Goal: Task Accomplishment & Management: Manage account settings

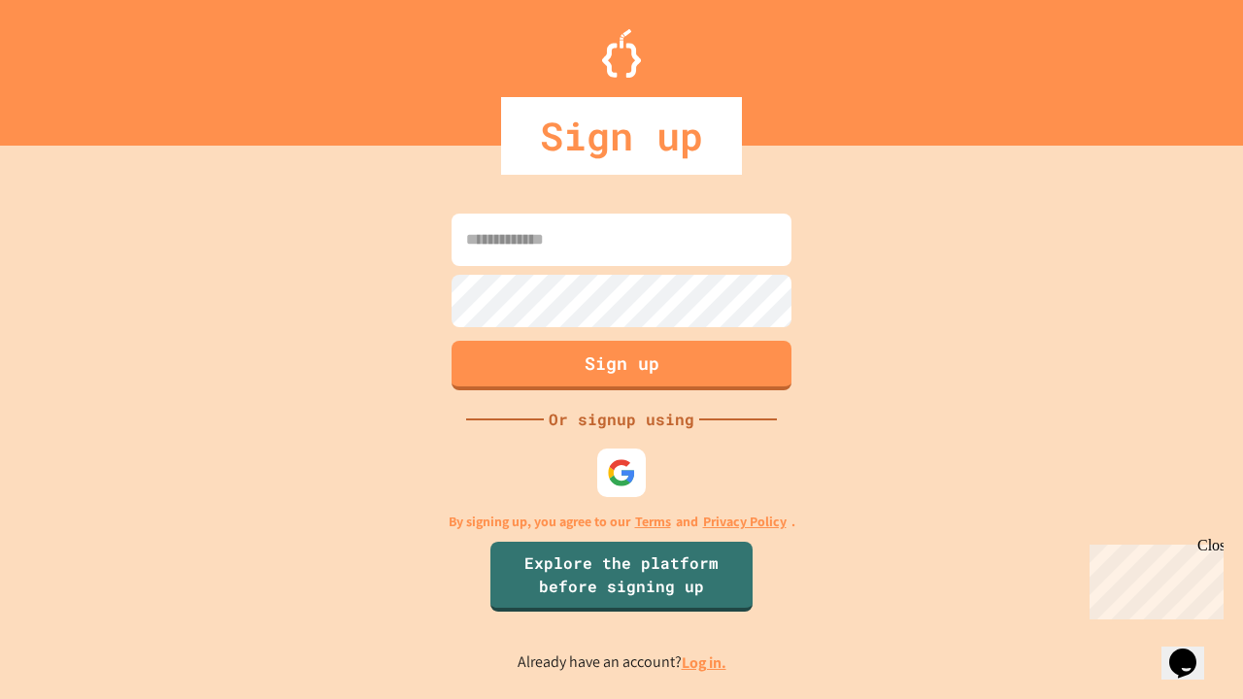
click at [705, 662] on link "Log in." at bounding box center [704, 662] width 45 height 20
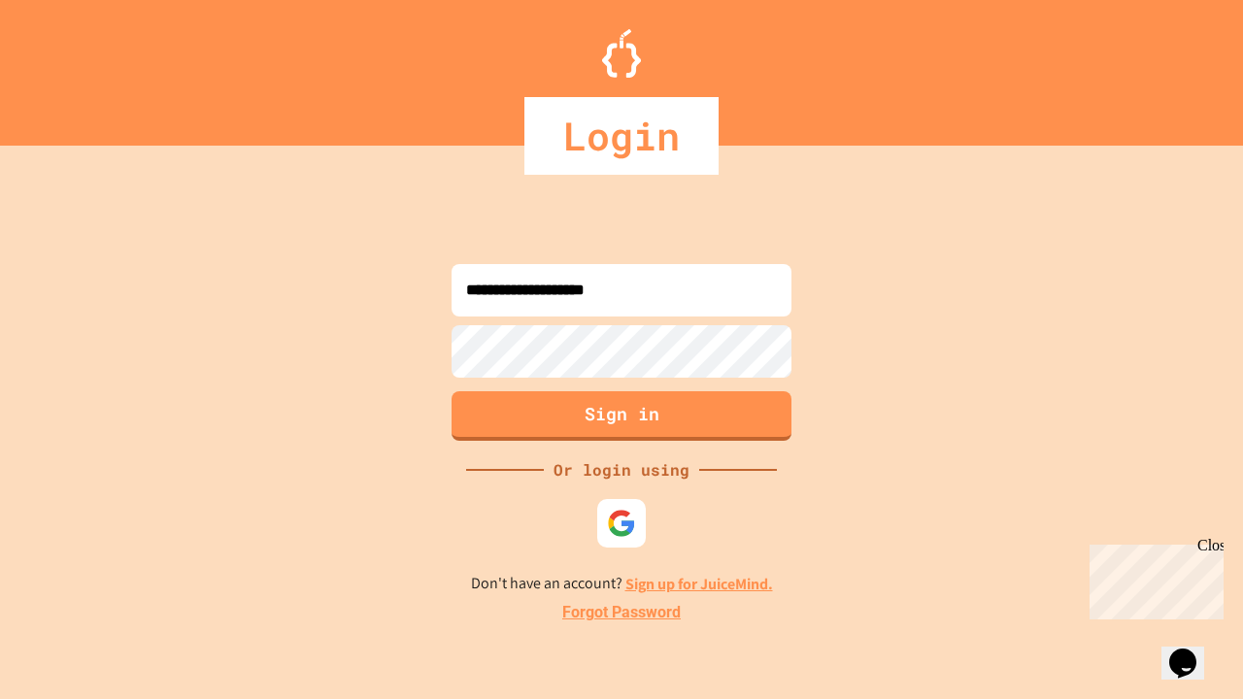
type input "**********"
